Goal: Find specific page/section: Find specific page/section

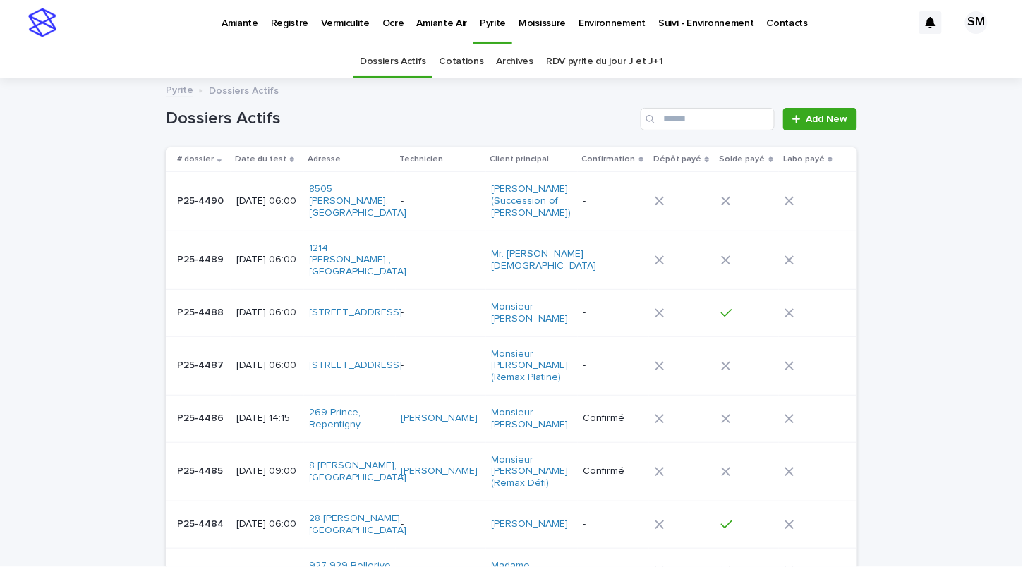
click at [240, 24] on p "Amiante" at bounding box center [239, 15] width 37 height 30
click at [233, 16] on p "Amiante" at bounding box center [239, 15] width 37 height 30
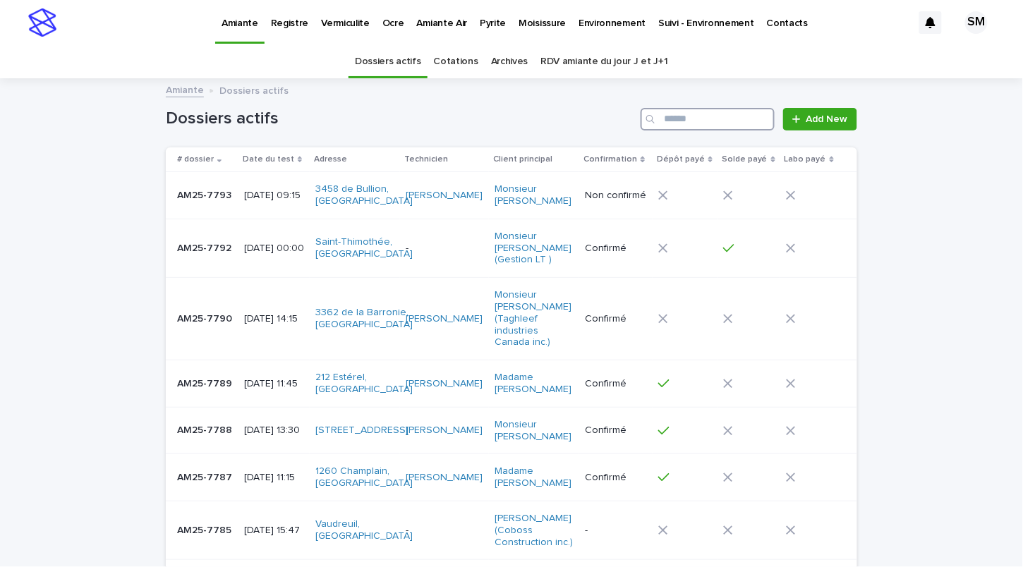
click at [666, 124] on input "Search" at bounding box center [707, 119] width 134 height 23
